Goal: Task Accomplishment & Management: Manage account settings

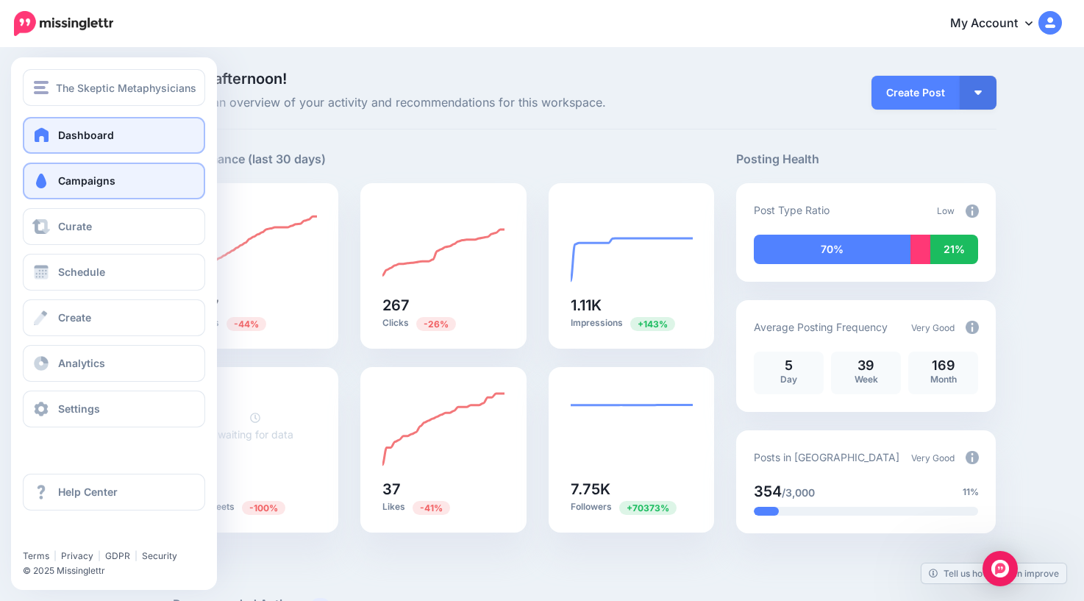
click at [68, 182] on span "Campaigns" at bounding box center [86, 180] width 57 height 12
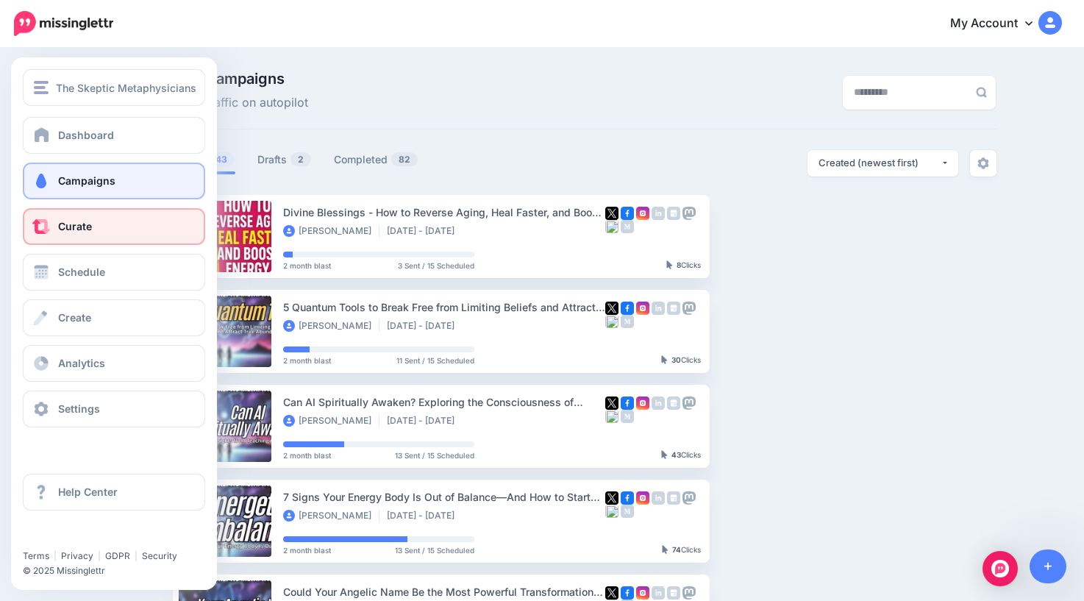
click at [58, 225] on span "Curate" at bounding box center [75, 226] width 34 height 12
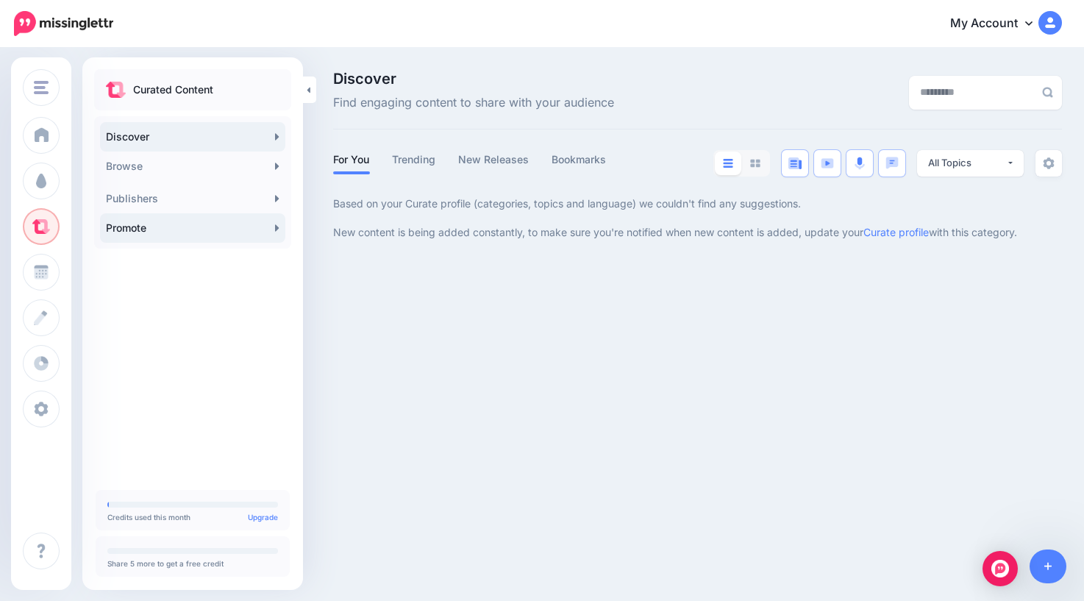
click at [194, 227] on link "Promote" at bounding box center [192, 227] width 185 height 29
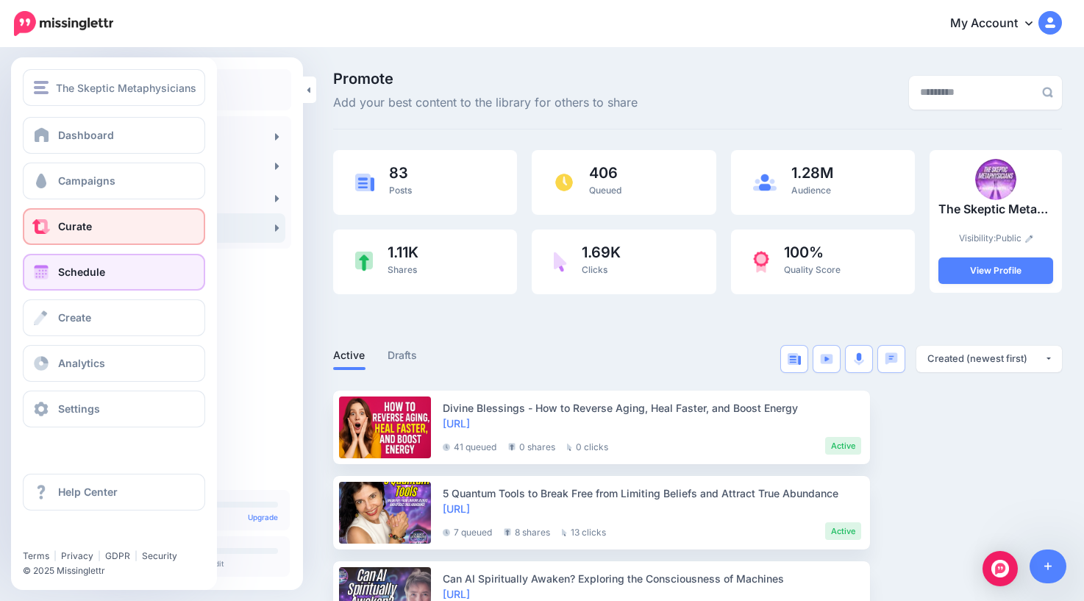
click at [58, 273] on span "Schedule" at bounding box center [81, 271] width 47 height 12
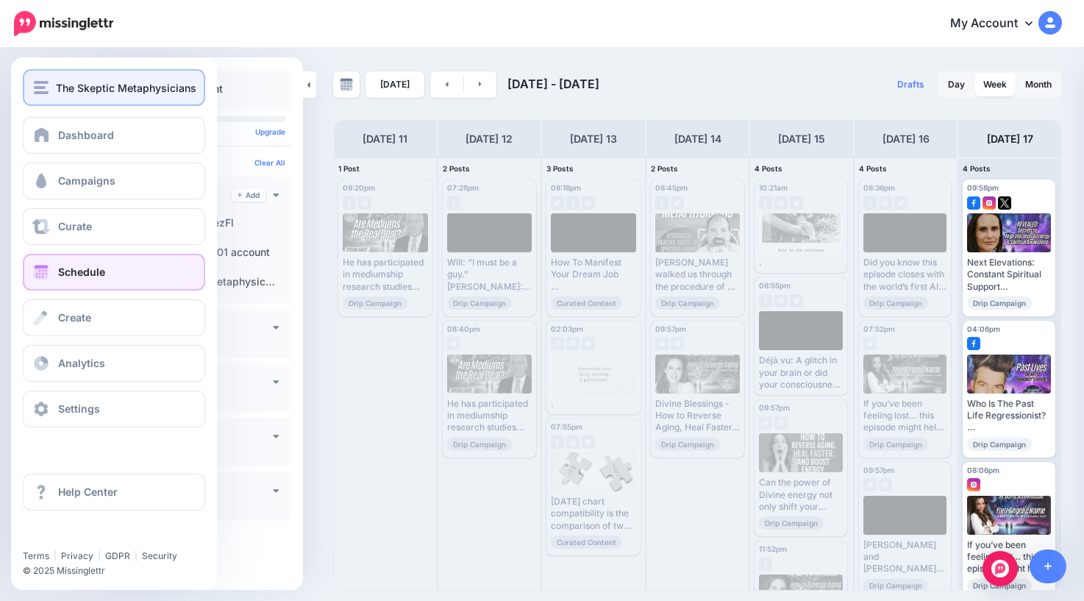
click at [56, 87] on span "The Skeptic Metaphysicians" at bounding box center [126, 87] width 140 height 17
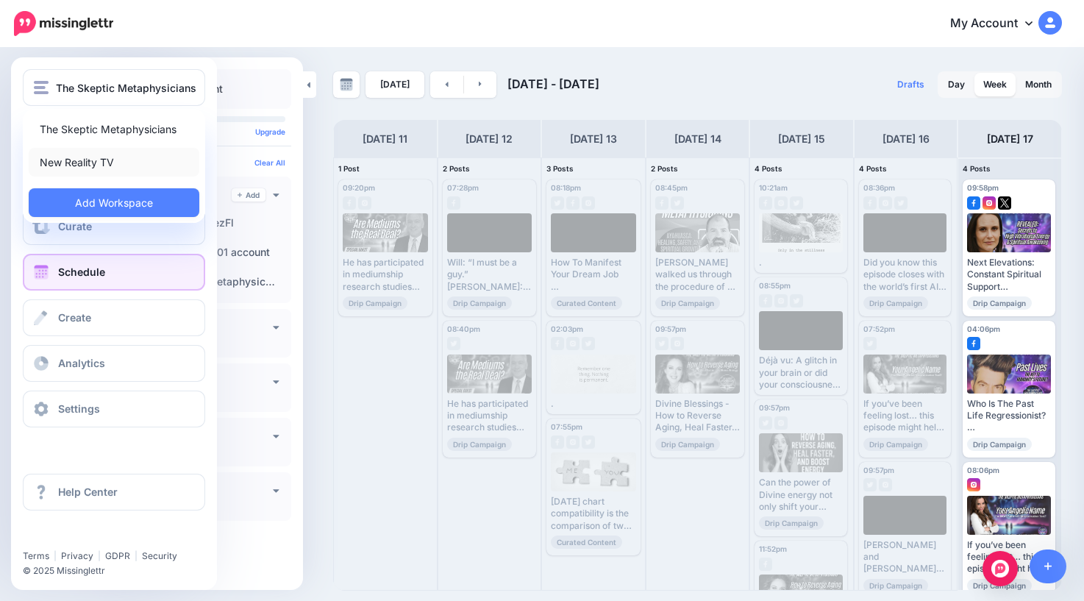
click at [87, 167] on link "New Reality TV" at bounding box center [114, 162] width 171 height 29
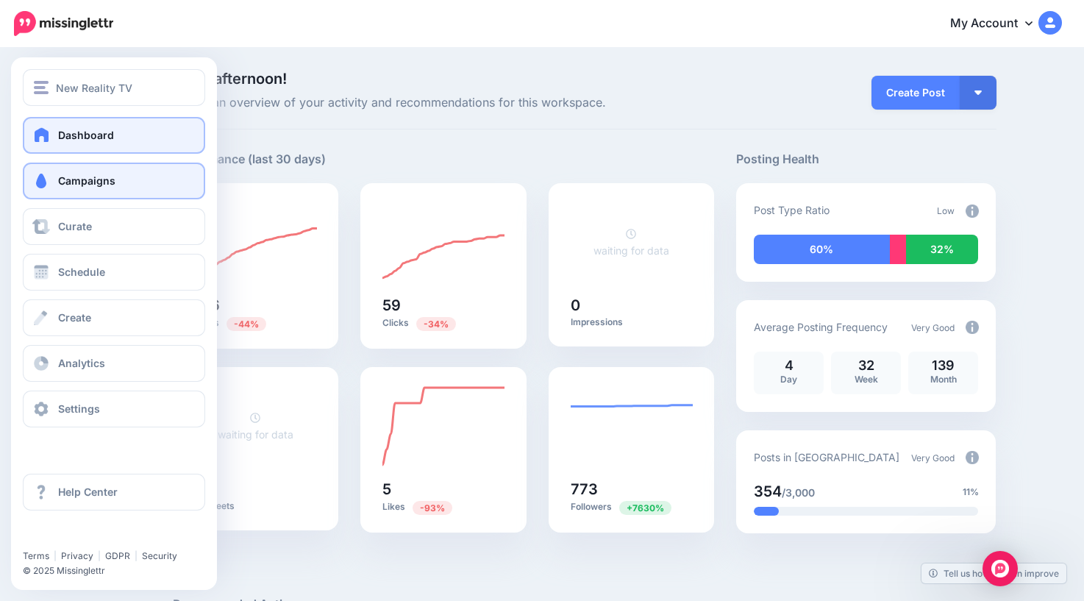
click at [62, 185] on span "Campaigns" at bounding box center [86, 180] width 57 height 12
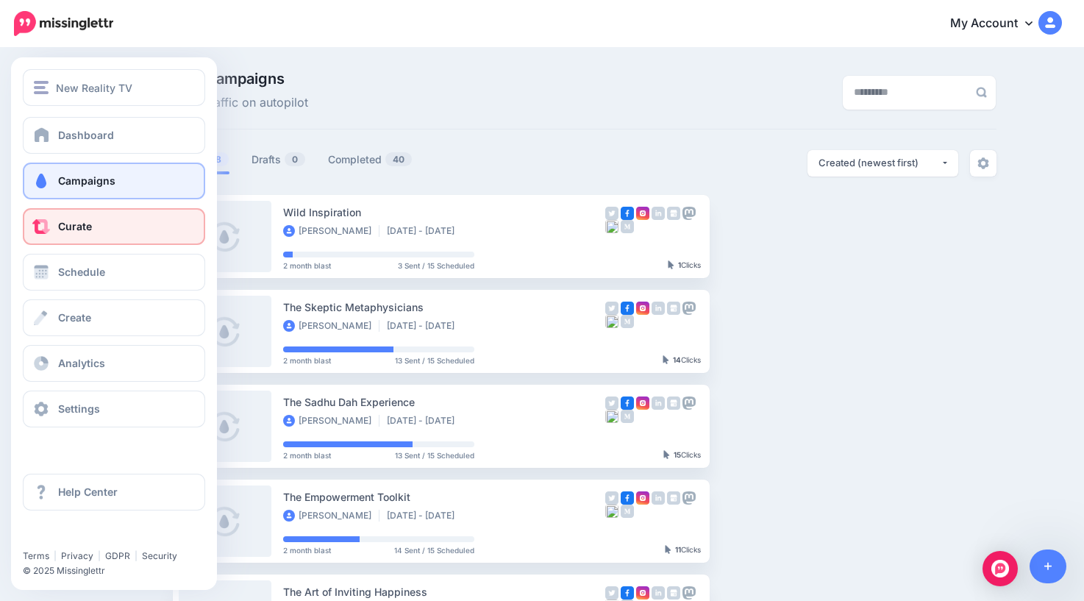
click at [80, 229] on span "Curate" at bounding box center [75, 226] width 34 height 12
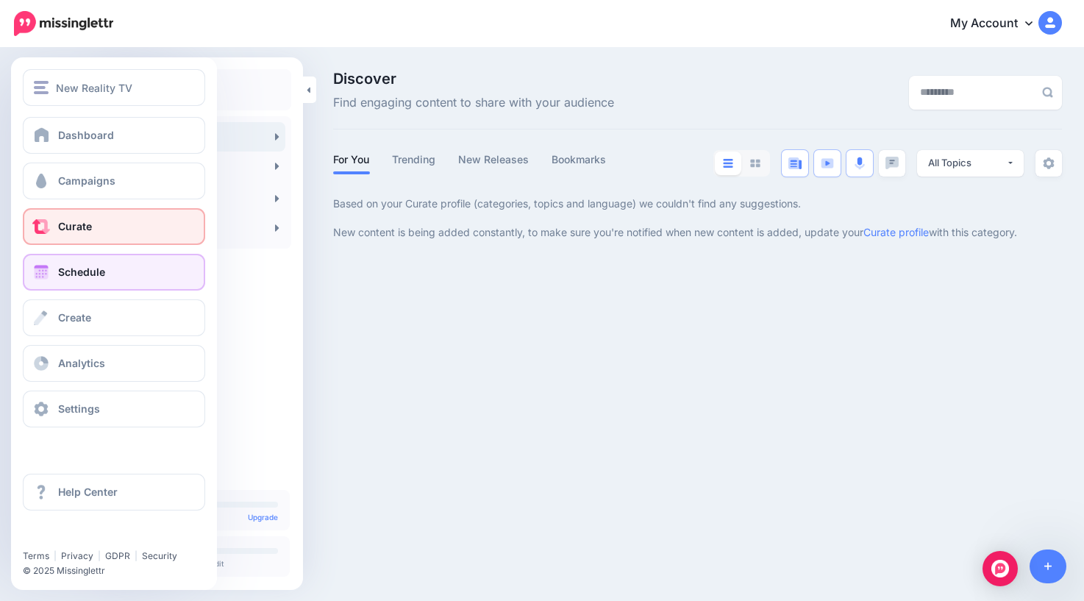
click at [51, 274] on link "Schedule" at bounding box center [114, 272] width 182 height 37
